Goal: Book appointment/travel/reservation

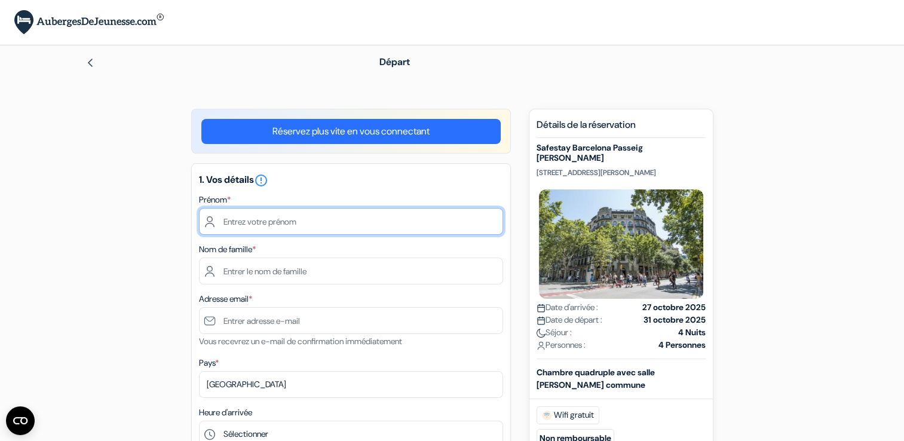
click at [290, 217] on input "text" at bounding box center [351, 221] width 304 height 27
type input "[PERSON_NAME]"
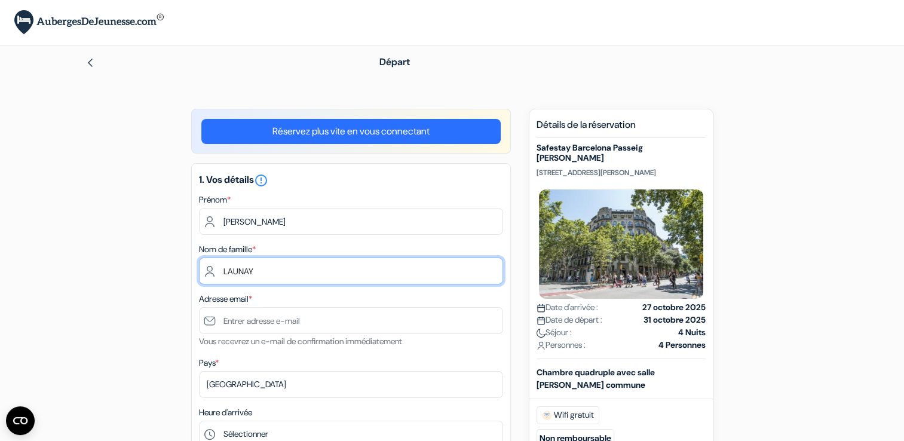
type input "LAUNAY"
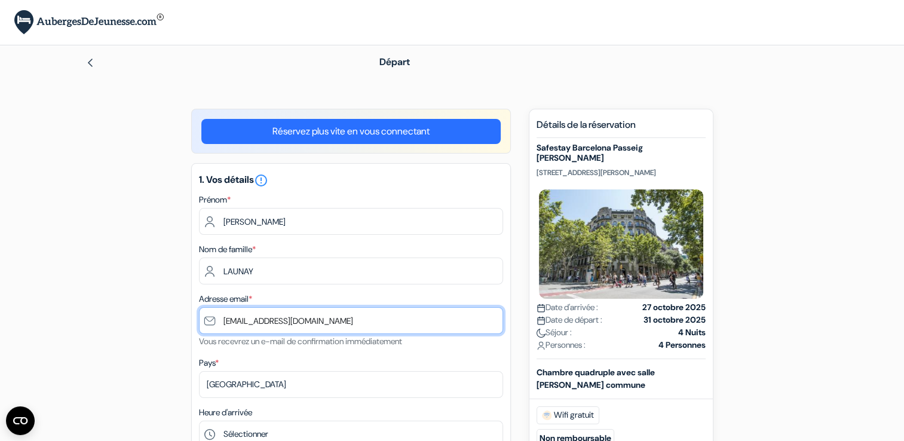
type input "[EMAIL_ADDRESS][DOMAIN_NAME]"
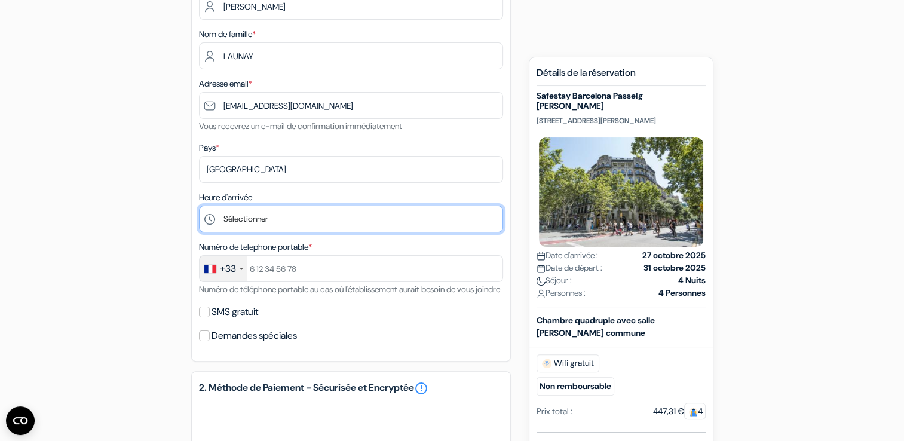
scroll to position [216, 0]
click at [308, 215] on select "Sélectionner 1:00 2:00 3:00 4:00 5:00 6:00 7:00 8:00 9:00 10:00 11:00 12:00 13:…" at bounding box center [351, 217] width 304 height 27
select select "19"
click at [199, 205] on select "Sélectionner 1:00 2:00 3:00 4:00 5:00 6:00 7:00 8:00 9:00 10:00 11:00 12:00 13:…" at bounding box center [351, 217] width 304 height 27
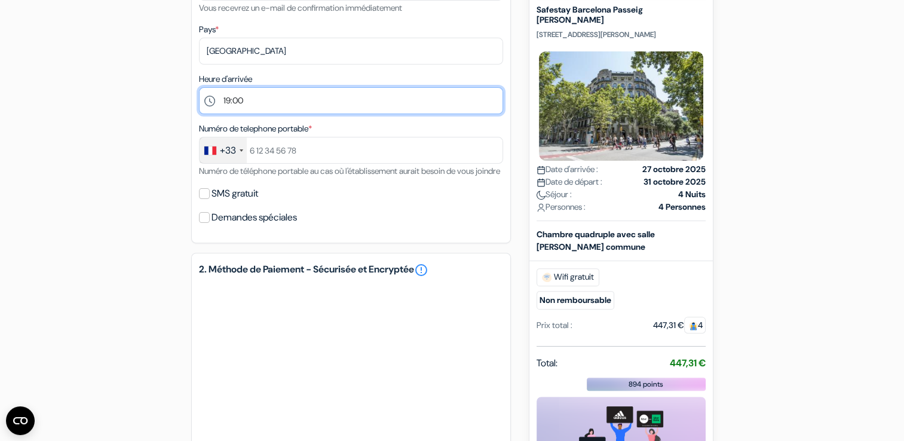
scroll to position [345, 0]
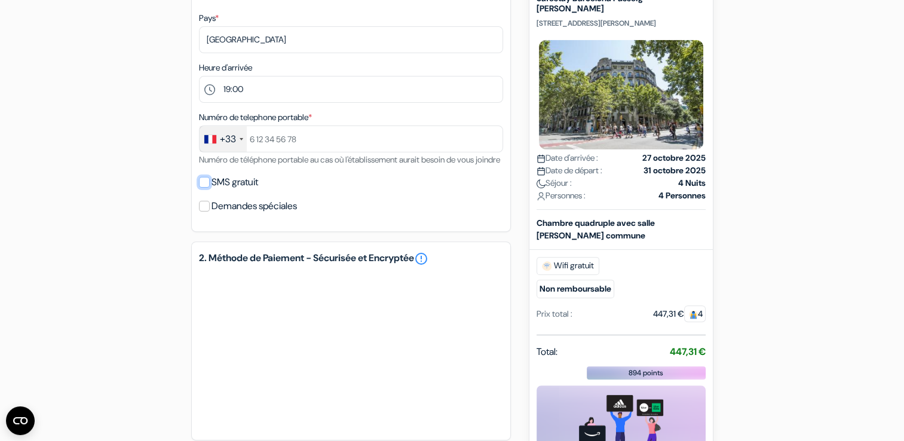
click at [208, 188] on input "SMS gratuit" at bounding box center [204, 182] width 11 height 11
checkbox input "true"
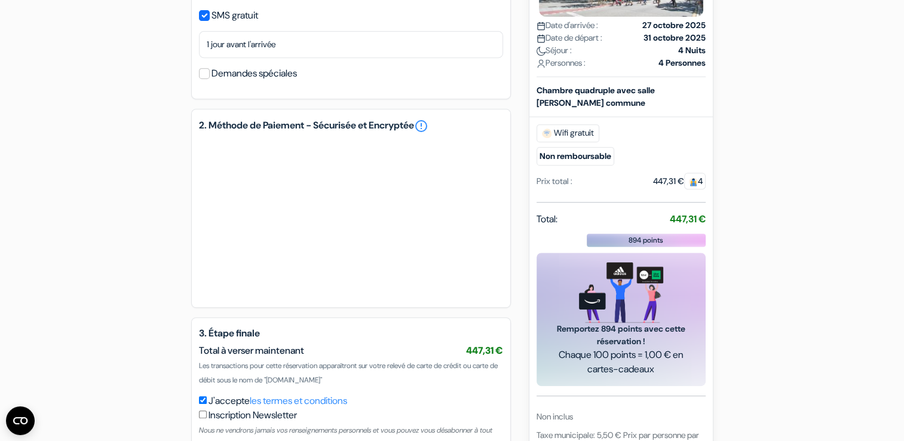
scroll to position [600, 0]
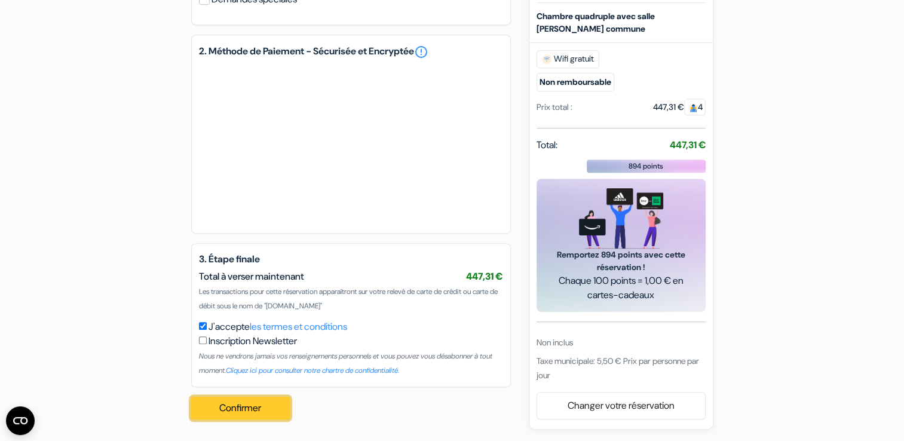
click at [230, 409] on button "Confirmer Loading..." at bounding box center [240, 408] width 99 height 23
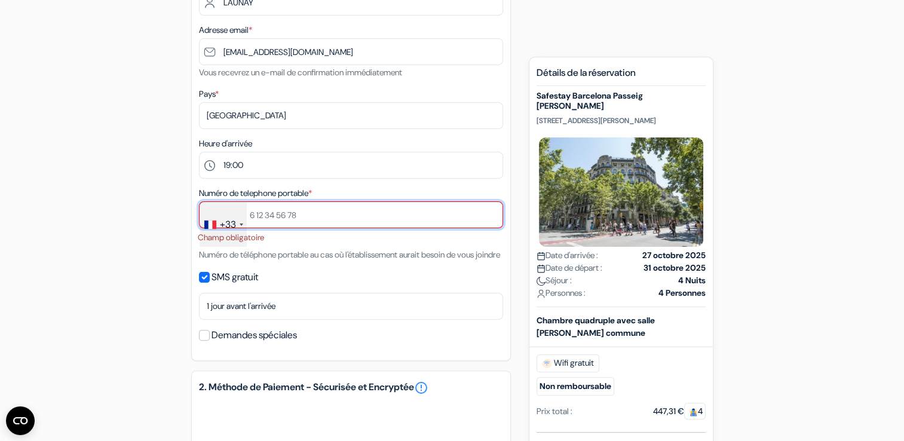
scroll to position [264, 0]
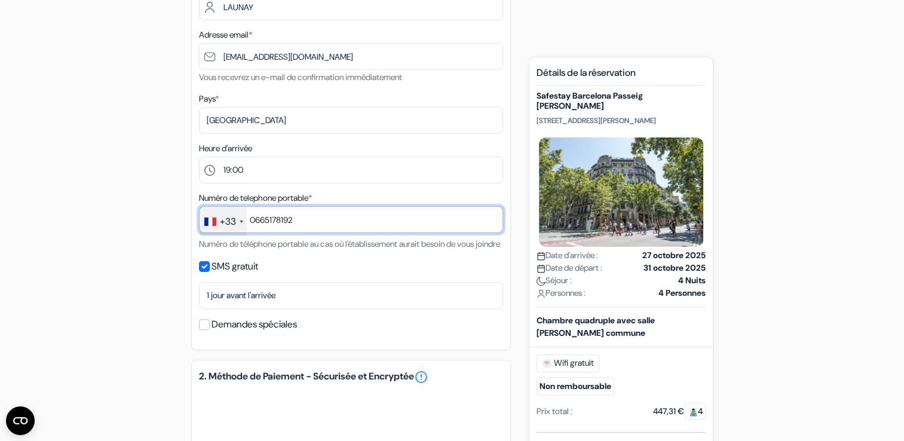
click at [256, 219] on input "0665178192" at bounding box center [351, 219] width 304 height 27
type input "665178192"
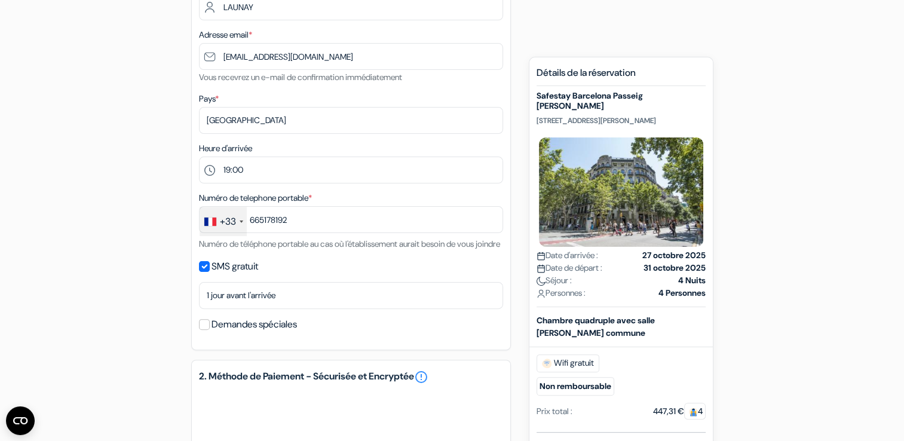
click at [122, 243] on div "add_box Safestay Barcelona Passeig [PERSON_NAME][GEOGRAPHIC_DATA] [STREET_ADDRE…" at bounding box center [452, 300] width 789 height 910
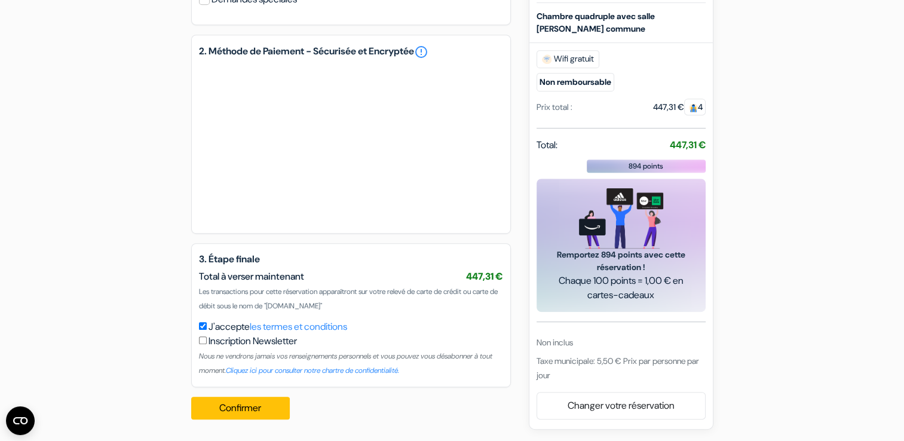
scroll to position [604, 0]
click at [221, 405] on button "Confirmer Loading..." at bounding box center [240, 408] width 99 height 23
